Goal: Transaction & Acquisition: Purchase product/service

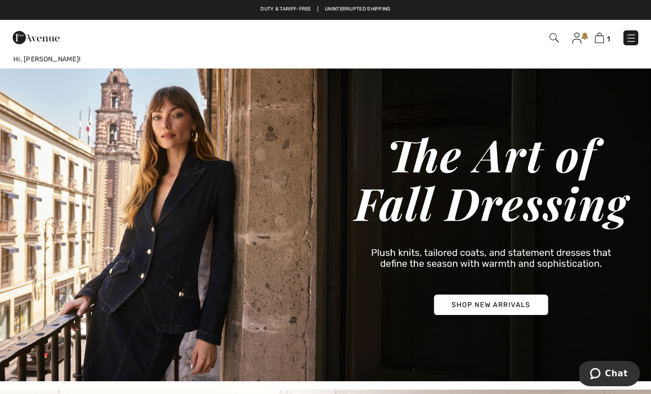
click at [630, 35] on img at bounding box center [631, 38] width 11 height 11
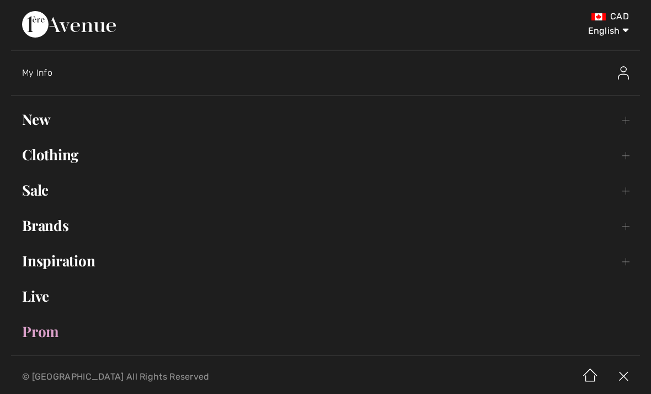
click at [627, 30] on select "English Français" at bounding box center [600, 28] width 57 height 33
select select "/fr/"
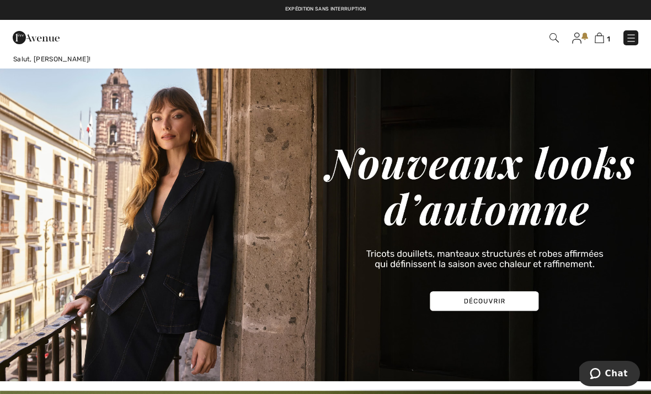
click at [633, 38] on img at bounding box center [631, 38] width 11 height 11
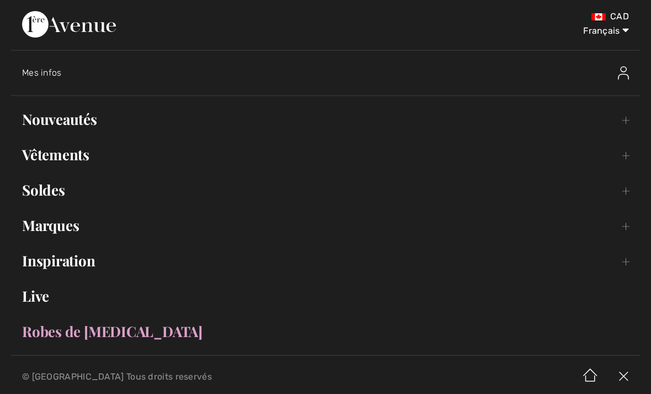
click at [152, 160] on link "Vêtements Toggle submenu" at bounding box center [325, 154] width 629 height 24
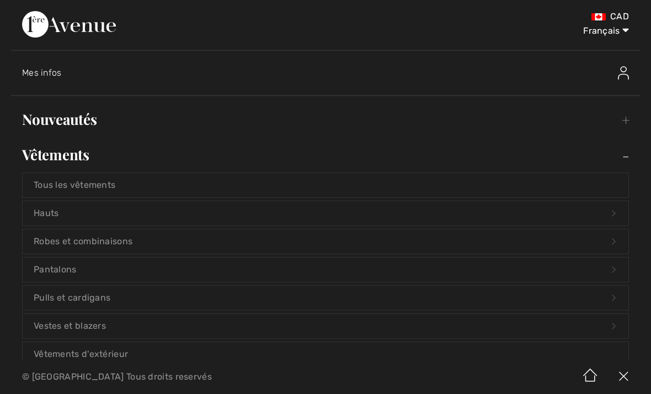
click at [149, 308] on link "Pulls et cardigans Open submenu" at bounding box center [326, 297] width 606 height 24
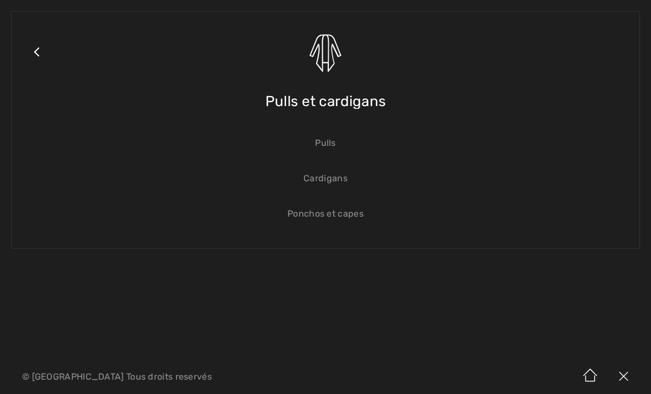
click at [36, 49] on link "Close submenu" at bounding box center [37, 66] width 28 height 86
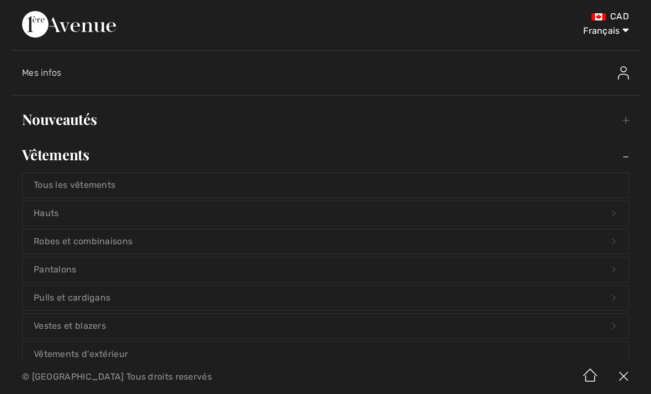
click at [67, 206] on link "Hauts Open submenu" at bounding box center [326, 213] width 606 height 24
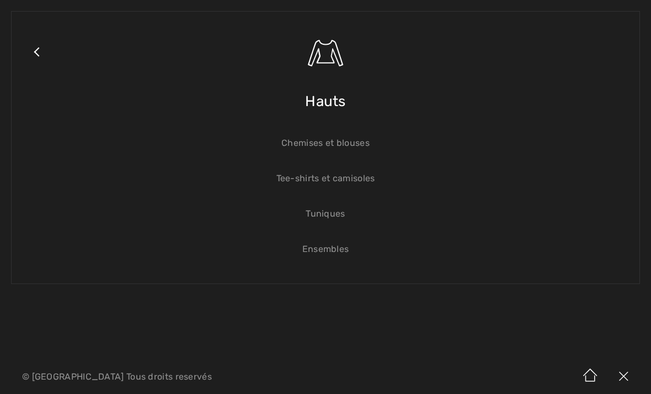
click at [359, 142] on link "Chemises et blouses" at bounding box center [326, 143] width 606 height 24
click at [332, 145] on link "Chemises et blouses" at bounding box center [326, 143] width 606 height 24
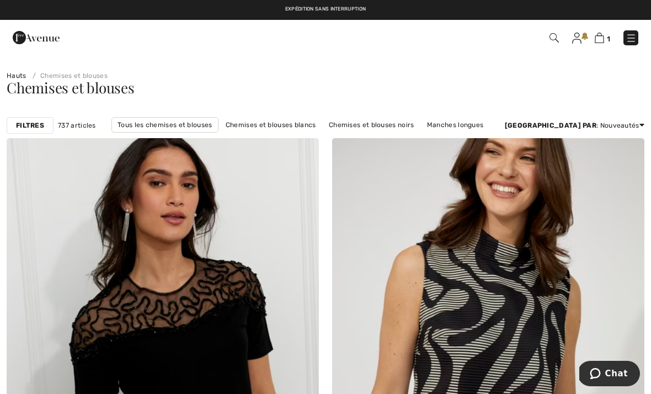
click at [35, 125] on strong "Filtres" at bounding box center [30, 125] width 28 height 10
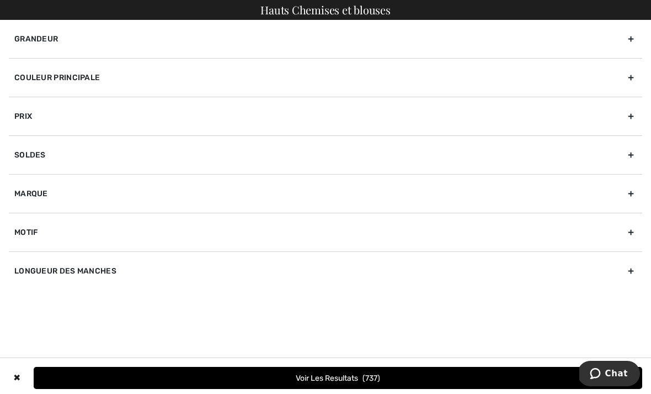
click at [36, 191] on div "Marque" at bounding box center [326, 193] width 634 height 39
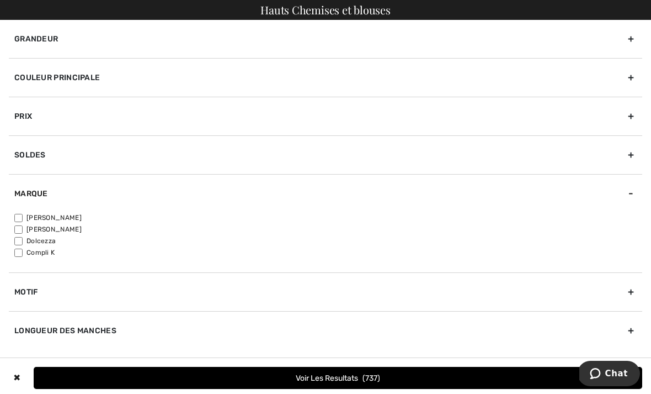
click at [19, 215] on input"] "[PERSON_NAME]" at bounding box center [18, 218] width 8 height 8
checkbox input"] "true"
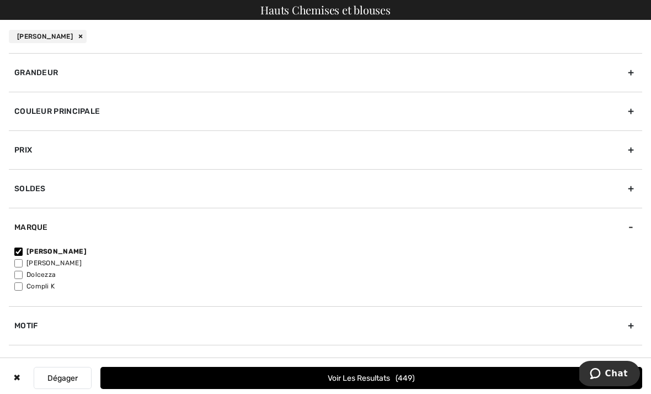
scroll to position [879, 0]
click at [637, 110] on div "Couleur Principale" at bounding box center [326, 111] width 634 height 39
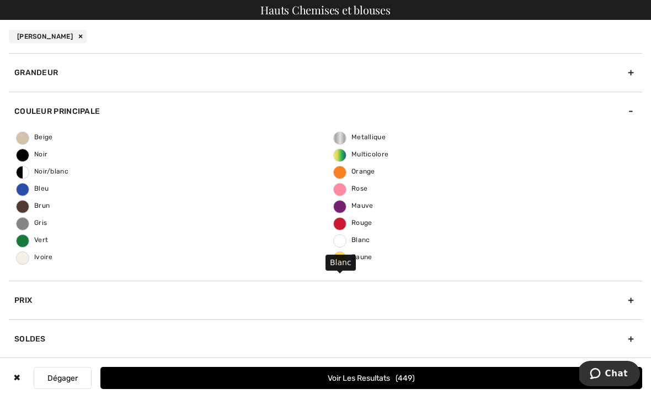
click at [343, 236] on span "Blanc" at bounding box center [352, 240] width 36 height 8
click at [0, 0] on input "Blanc" at bounding box center [0, 0] width 0 height 0
click at [461, 389] on button "Voir les resultats 11" at bounding box center [371, 378] width 542 height 22
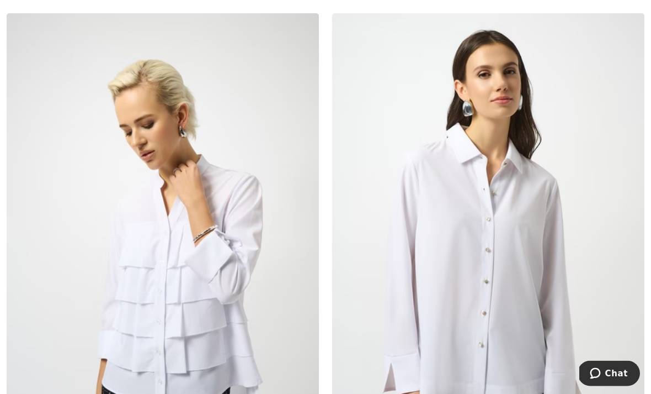
scroll to position [1197, 0]
click at [130, 243] on img at bounding box center [163, 247] width 312 height 469
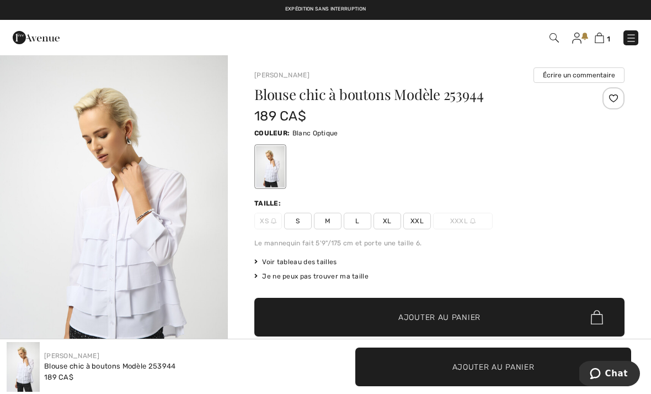
click at [330, 216] on span "M" at bounding box center [328, 221] width 28 height 17
click at [480, 310] on span "✔ Ajouté au panier Ajouter au panier" at bounding box center [440, 317] width 370 height 39
click at [608, 31] on link "2" at bounding box center [602, 37] width 17 height 13
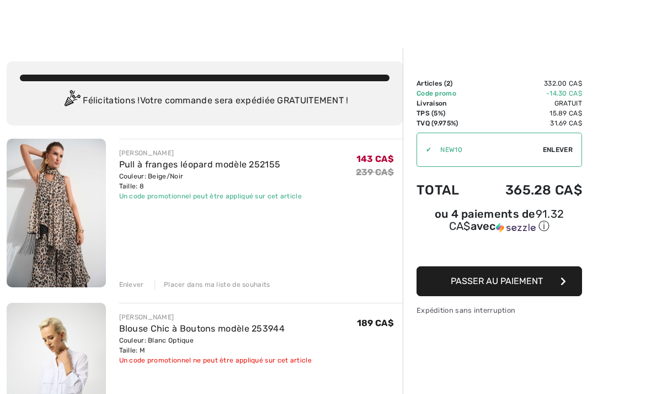
scroll to position [6, 0]
click at [132, 277] on div "Enlever Placer dans ma liste de souhaits" at bounding box center [261, 283] width 284 height 12
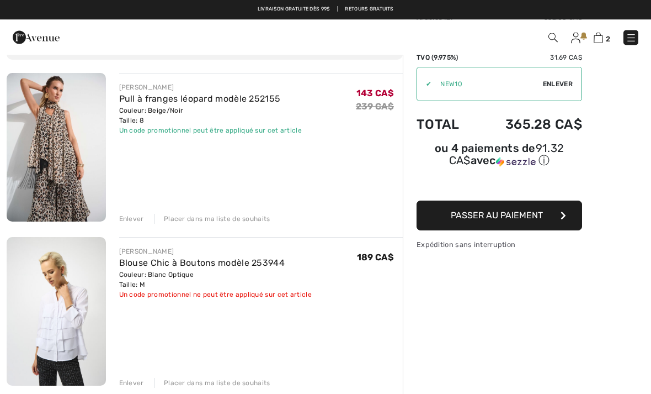
scroll to position [73, 0]
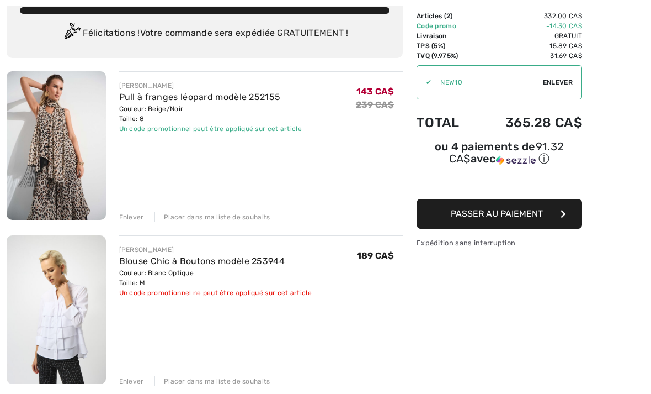
click at [133, 216] on div "Enlever" at bounding box center [131, 217] width 25 height 10
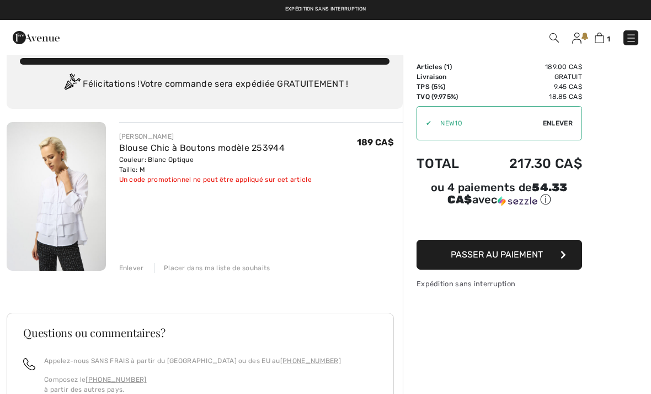
scroll to position [0, 0]
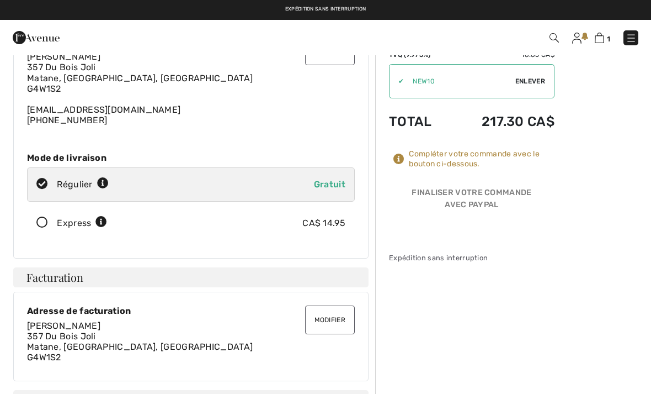
scroll to position [55, 0]
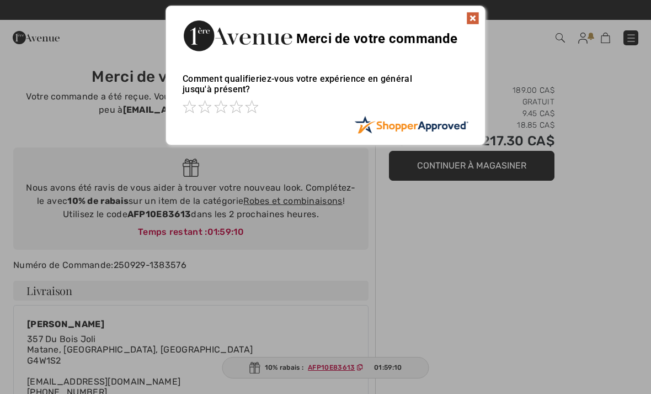
click at [527, 175] on div at bounding box center [325, 197] width 651 height 394
click at [479, 14] on img at bounding box center [473, 18] width 13 height 13
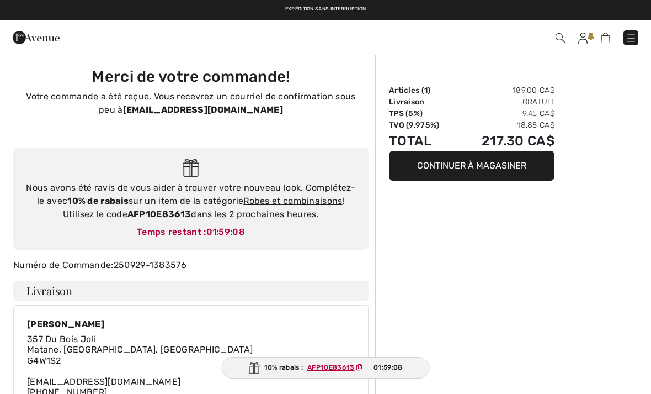
click at [500, 172] on button "Continuer à magasiner" at bounding box center [472, 166] width 166 height 30
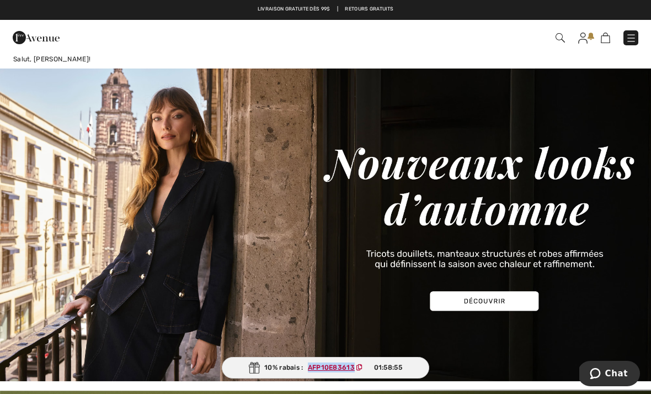
click at [364, 368] on span "AFP10E83613" at bounding box center [338, 367] width 68 height 10
click at [586, 35] on img at bounding box center [583, 38] width 9 height 11
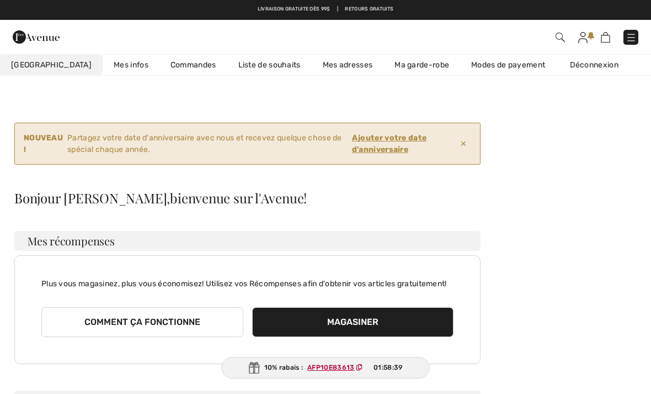
click at [586, 36] on img at bounding box center [583, 37] width 9 height 11
click at [394, 61] on link "Ma garde-robe" at bounding box center [422, 65] width 77 height 20
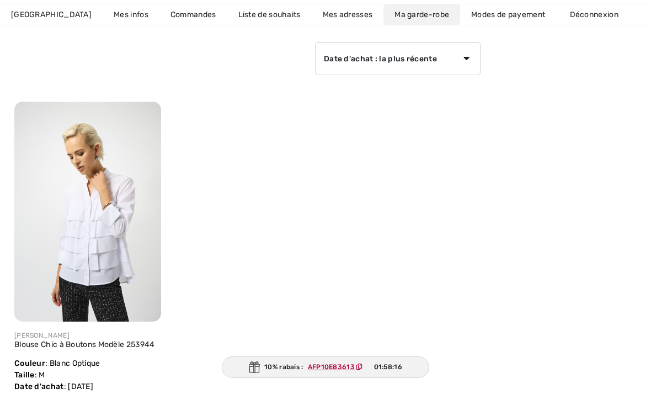
scroll to position [189, 0]
click at [65, 220] on img at bounding box center [87, 212] width 147 height 220
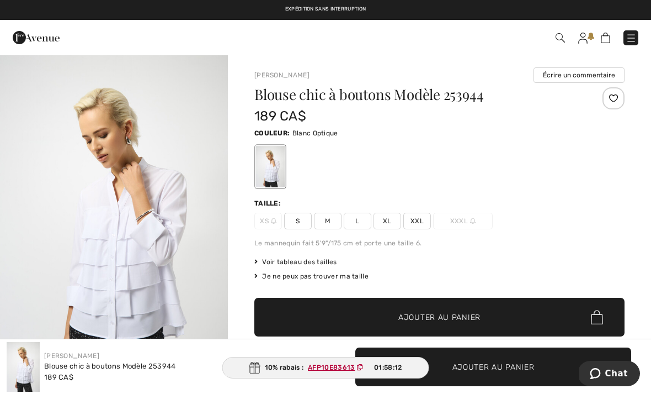
click at [327, 211] on div "Taille: XS S M L XL XXL XXXL" at bounding box center [440, 213] width 370 height 31
click at [328, 221] on span "M" at bounding box center [328, 221] width 28 height 17
click at [491, 317] on span "✔ Ajouté au panier Ajouter au panier" at bounding box center [440, 317] width 370 height 39
click at [603, 40] on img at bounding box center [599, 38] width 9 height 10
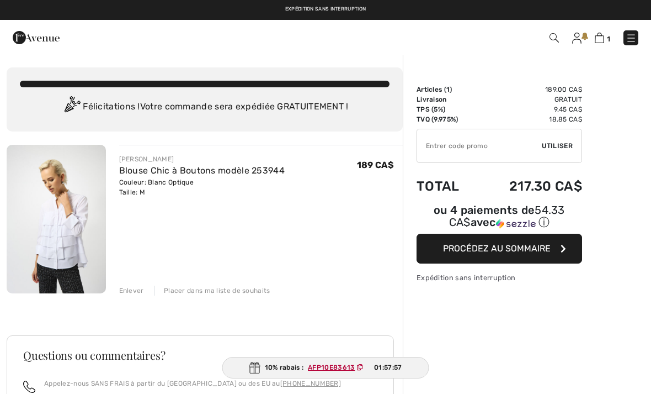
click at [601, 39] on img at bounding box center [599, 38] width 9 height 10
click at [500, 136] on input "TEXT" at bounding box center [479, 145] width 125 height 33
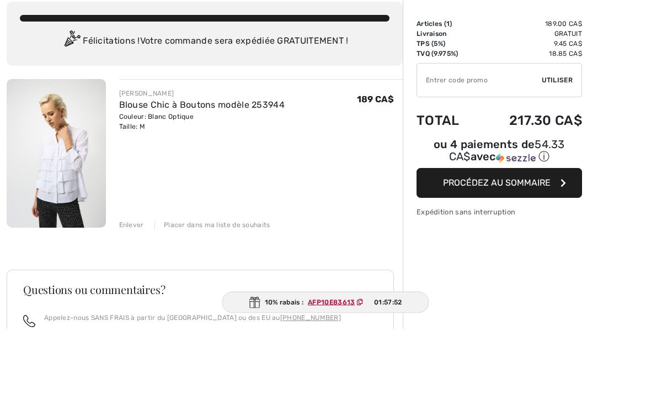
click at [448, 129] on input "TEXT" at bounding box center [479, 145] width 125 height 33
paste input "AFP10E83613"
type input "AFP10E83613"
click at [566, 141] on span "Utiliser" at bounding box center [557, 146] width 31 height 10
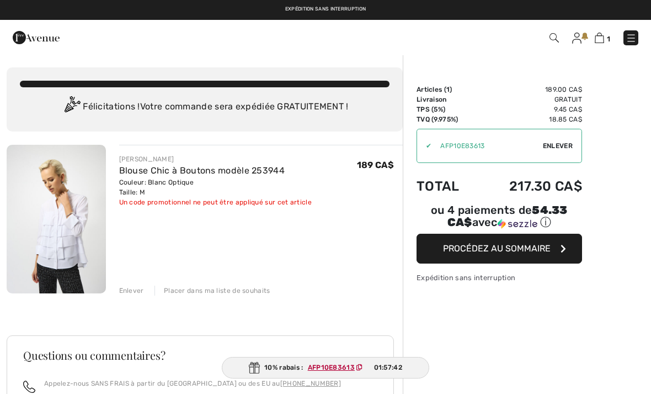
click at [126, 285] on div "Enlever" at bounding box center [131, 290] width 25 height 10
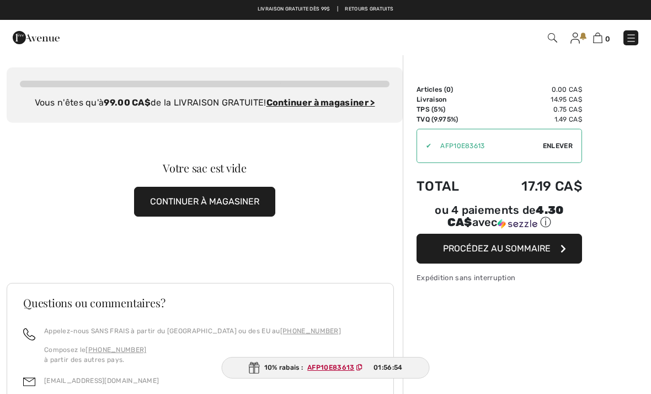
click at [579, 33] on img at bounding box center [575, 38] width 9 height 11
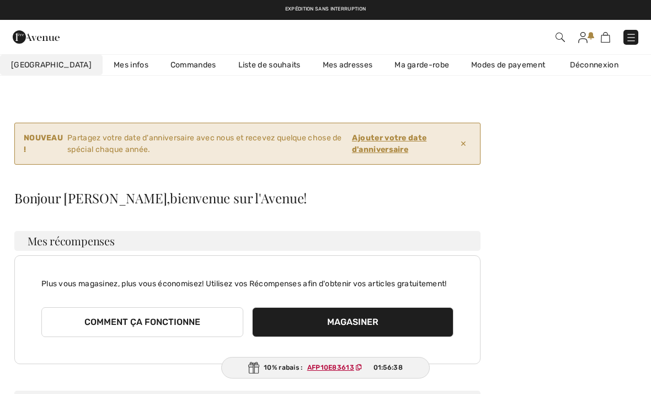
click at [166, 61] on link "Commandes" at bounding box center [194, 65] width 68 height 20
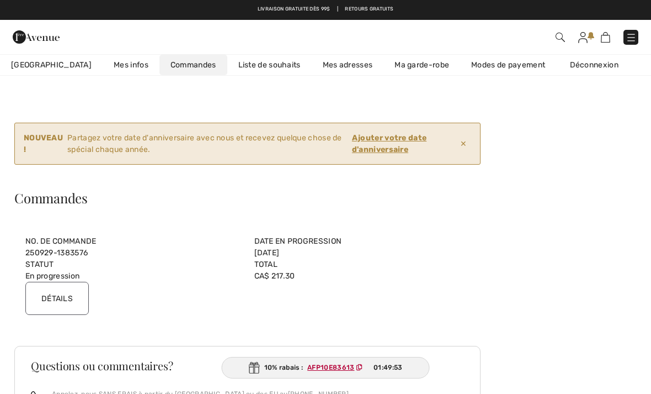
click at [585, 34] on img at bounding box center [583, 37] width 9 height 11
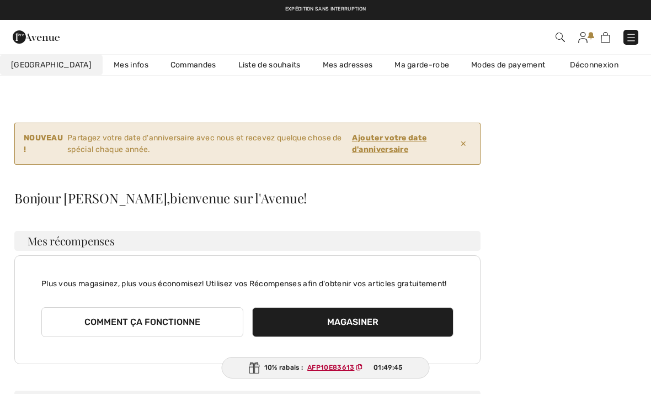
click at [160, 66] on link "Commandes" at bounding box center [194, 65] width 68 height 20
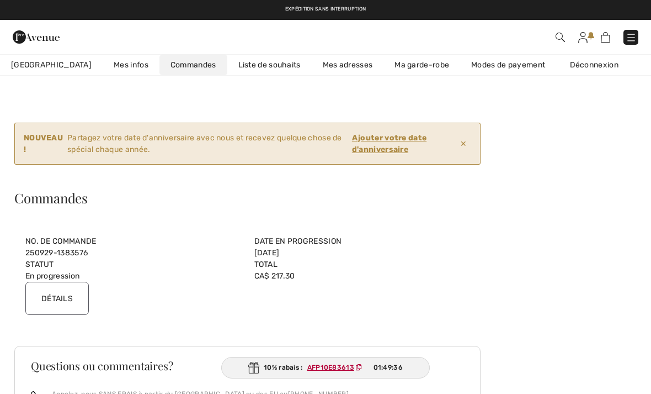
click at [62, 304] on input "Détails" at bounding box center [56, 298] width 63 height 33
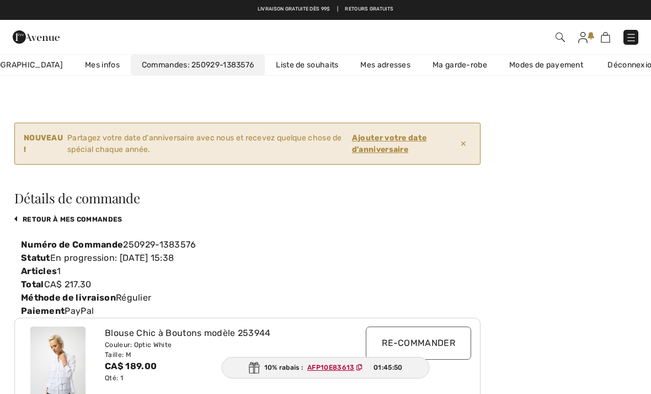
scroll to position [0, 28]
